Goal: Check status: Check status

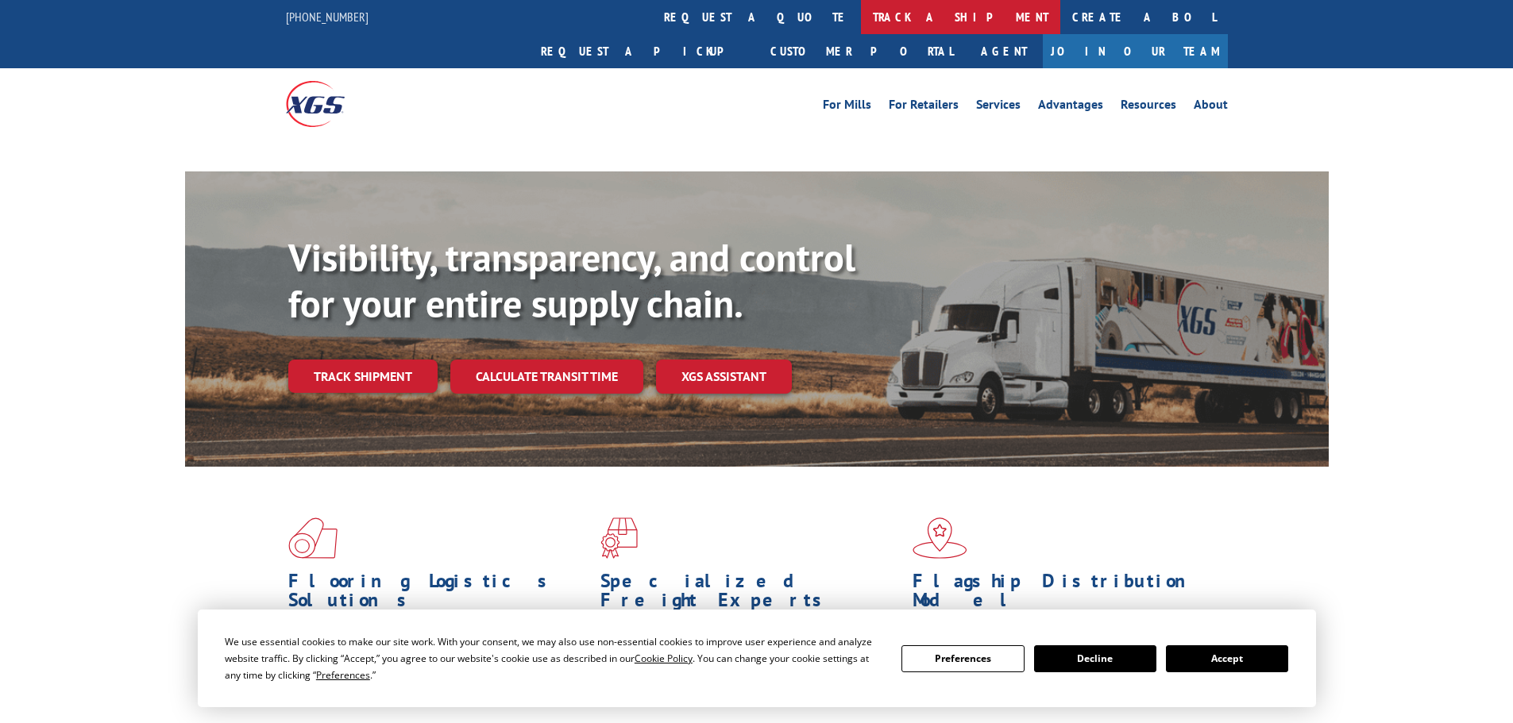
click at [861, 17] on link "track a shipment" at bounding box center [960, 17] width 199 height 34
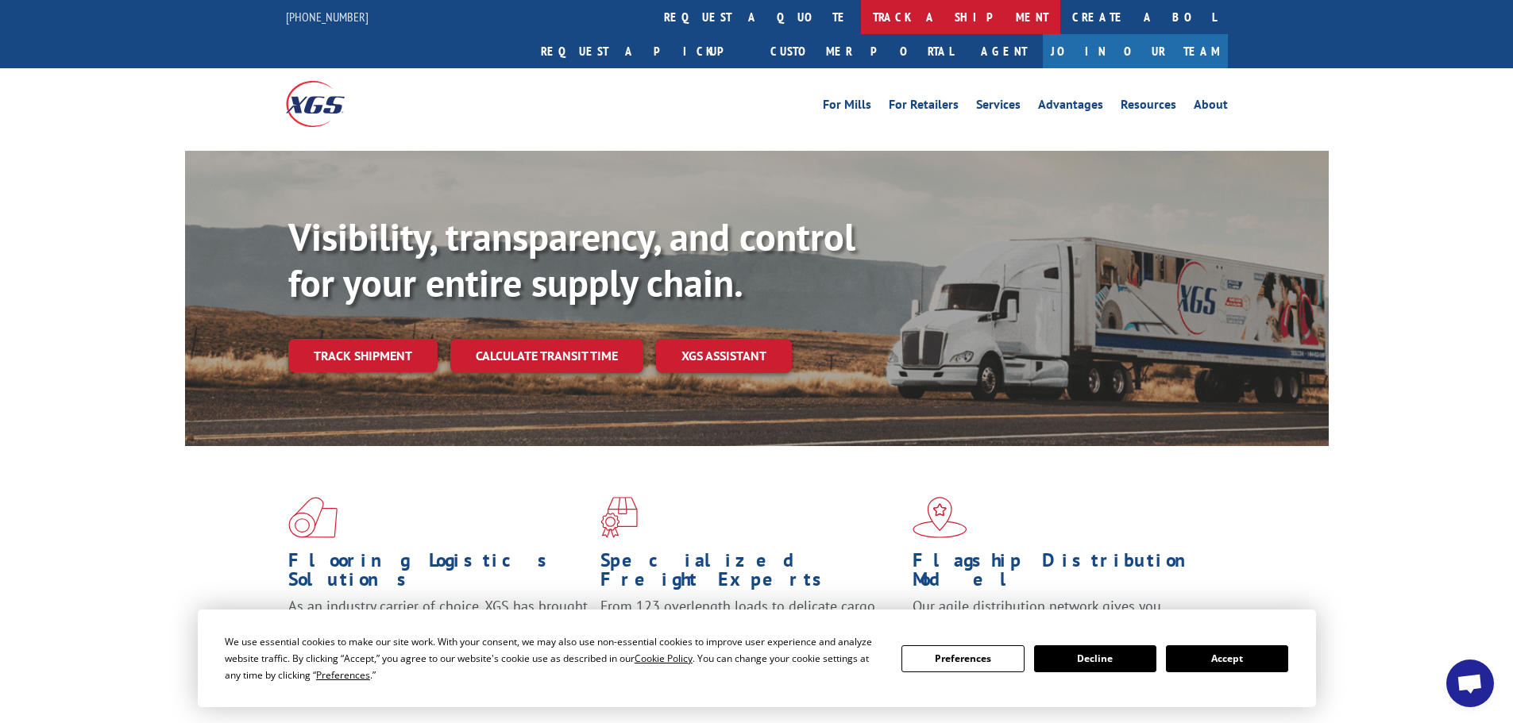
click at [861, 22] on link "track a shipment" at bounding box center [960, 17] width 199 height 34
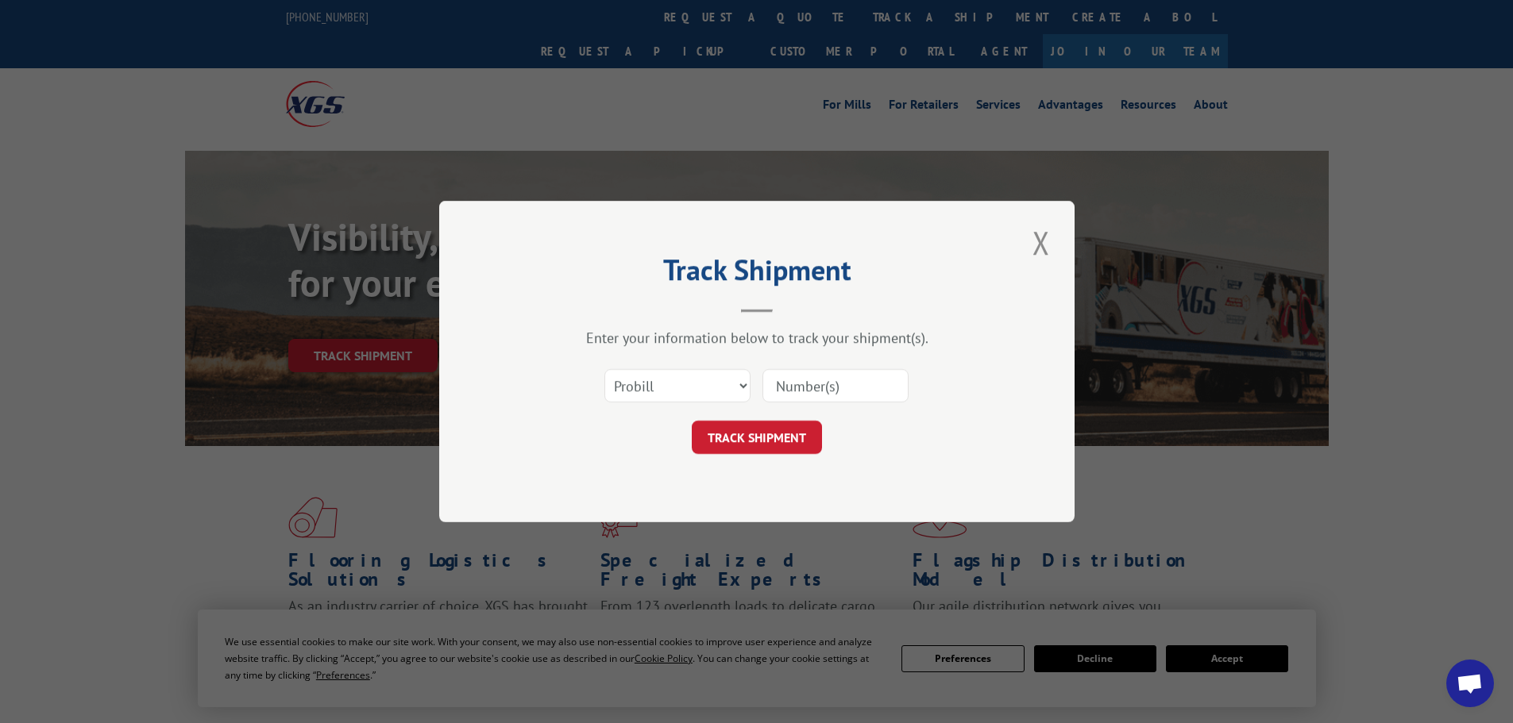
click at [860, 392] on input at bounding box center [835, 385] width 146 height 33
paste input "16754499"
type input "16754499"
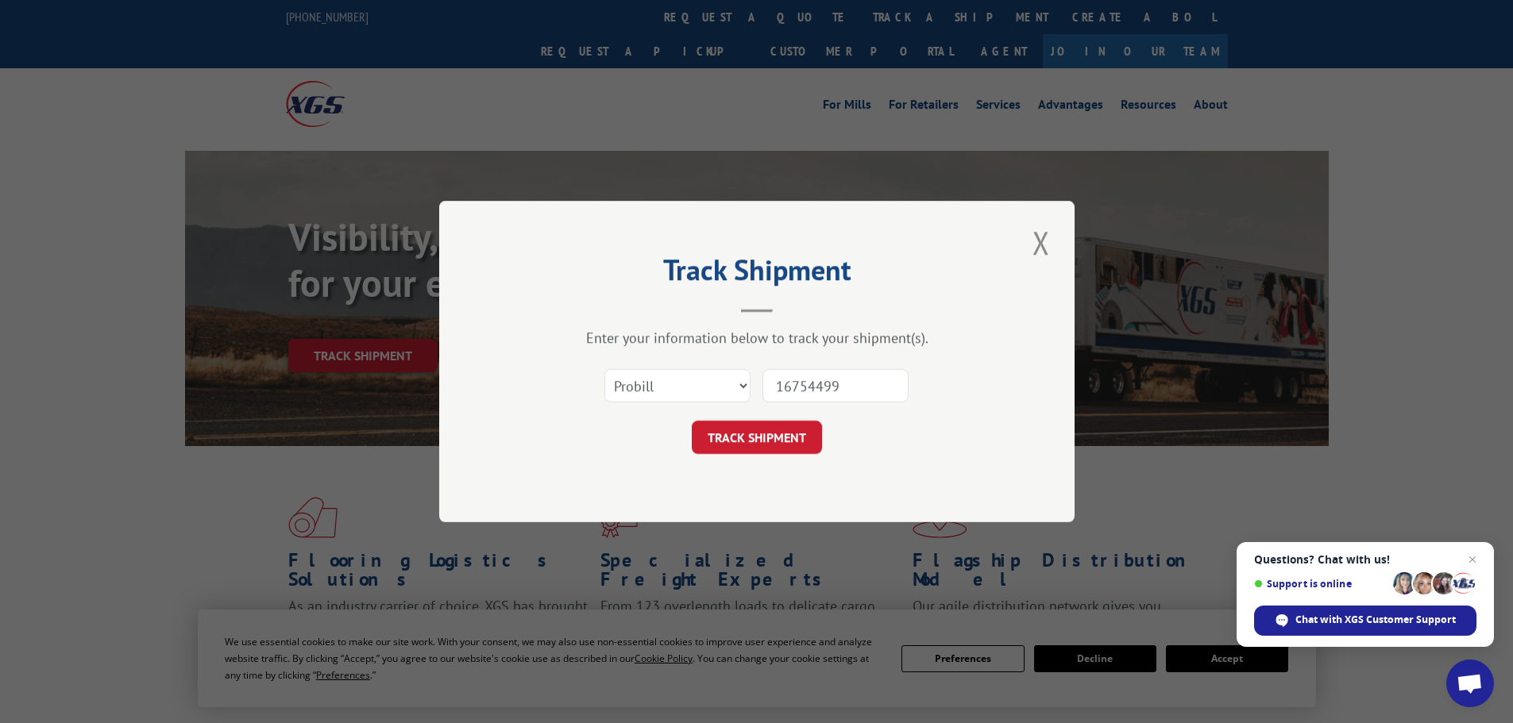
click button "TRACK SHIPMENT" at bounding box center [757, 437] width 130 height 33
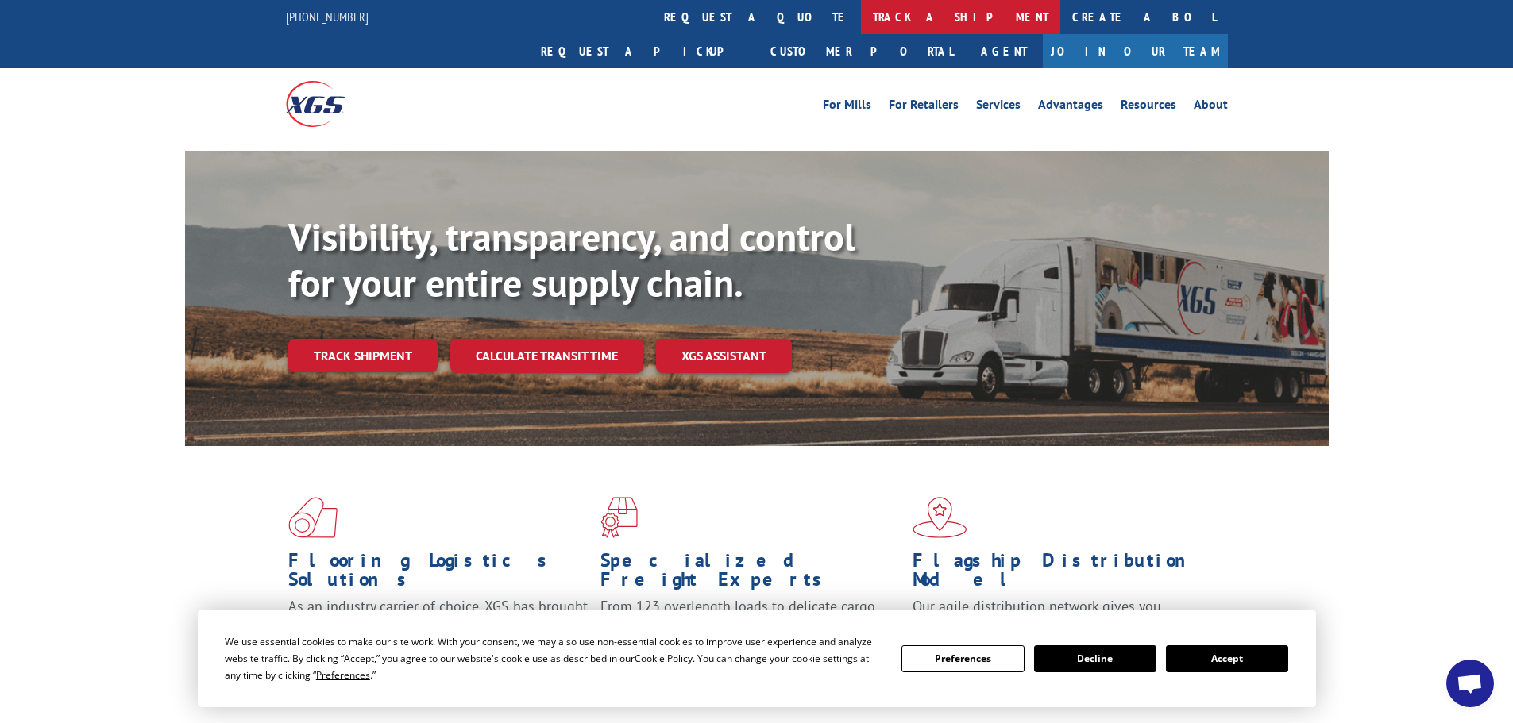
click at [861, 20] on link "track a shipment" at bounding box center [960, 17] width 199 height 34
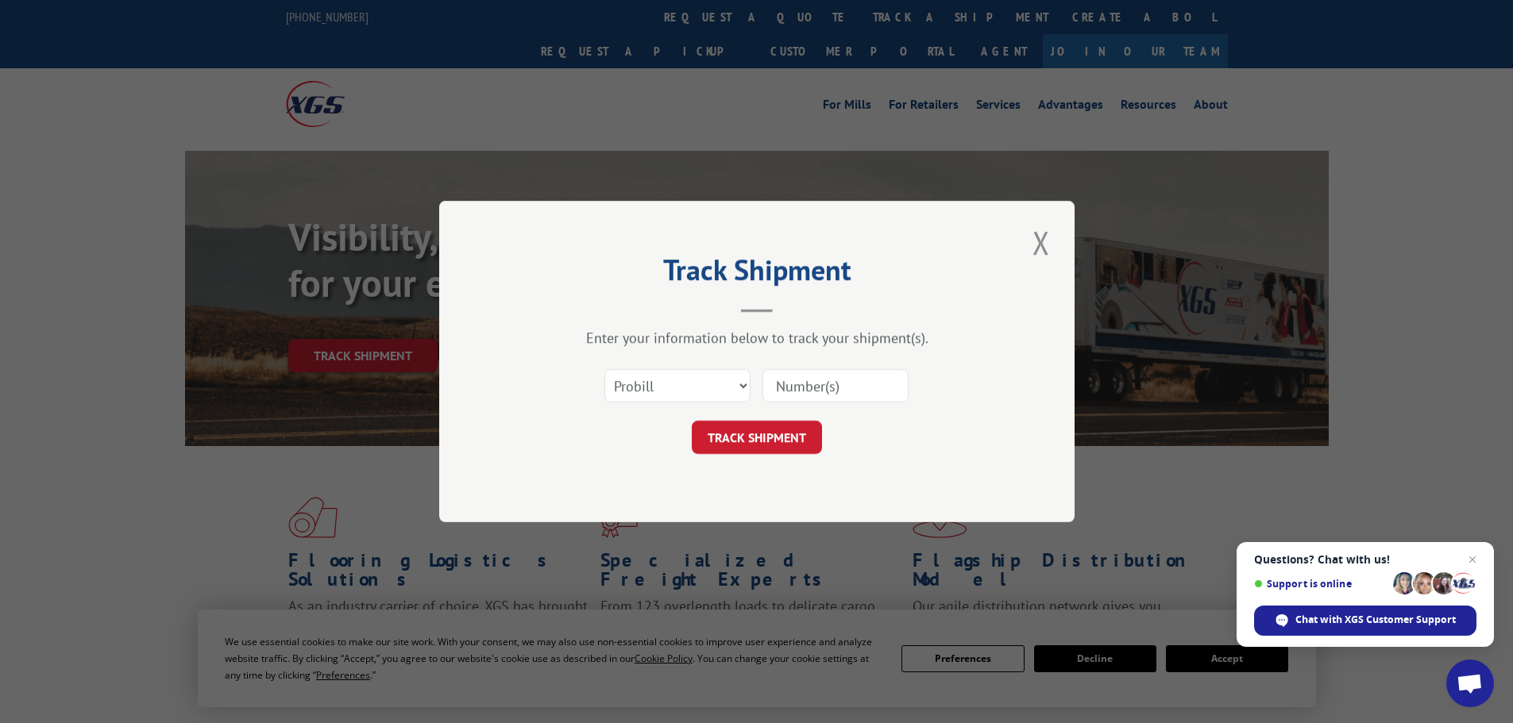
click at [798, 388] on input at bounding box center [835, 385] width 146 height 33
paste input "342787595"
type input "342787595"
click at [793, 443] on button "TRACK SHIPMENT" at bounding box center [757, 437] width 130 height 33
